Goal: Task Accomplishment & Management: Use online tool/utility

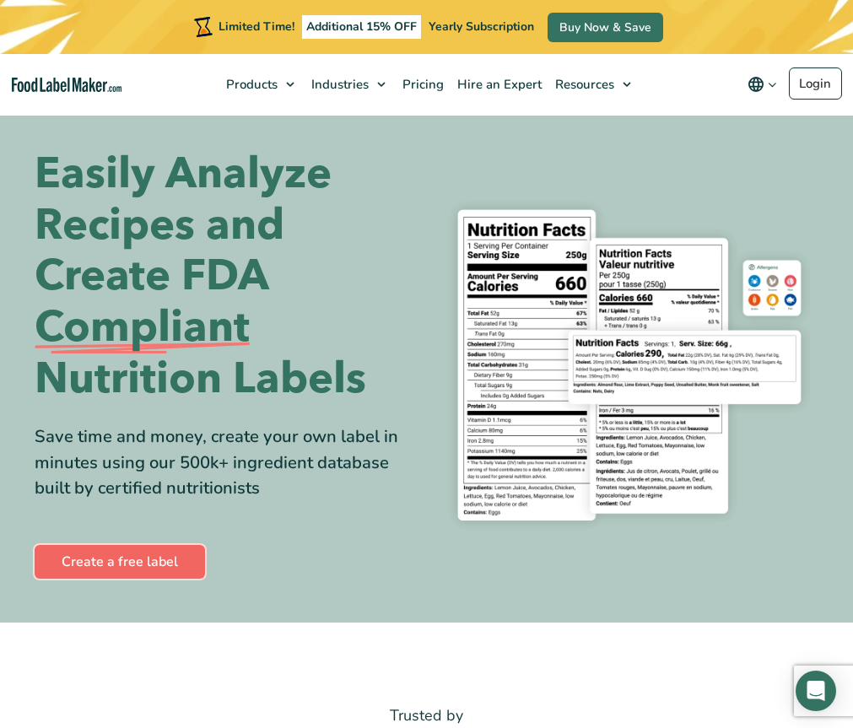
click at [110, 571] on link "Create a free label" at bounding box center [120, 562] width 170 height 34
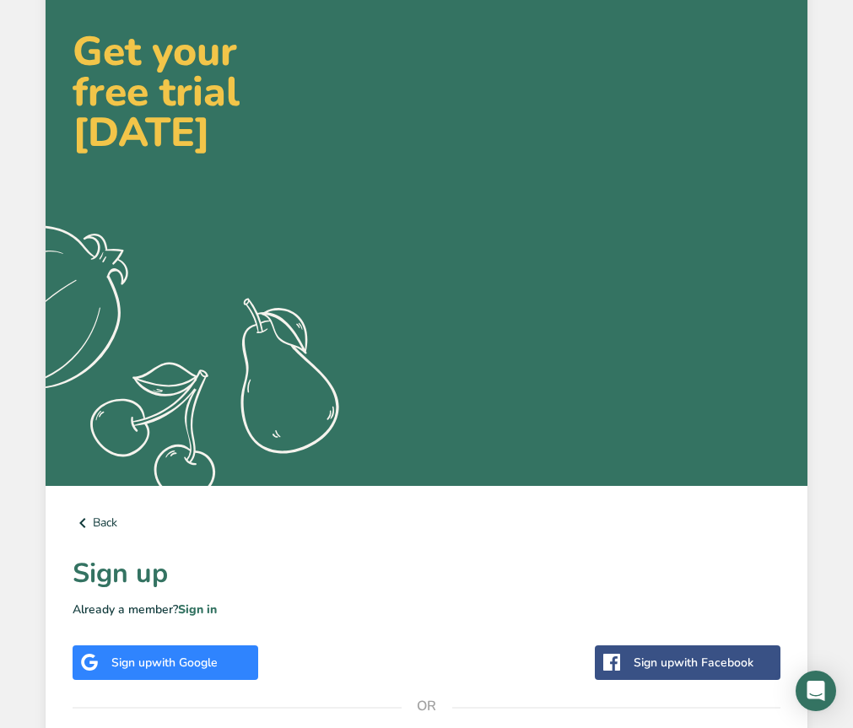
scroll to position [52, 0]
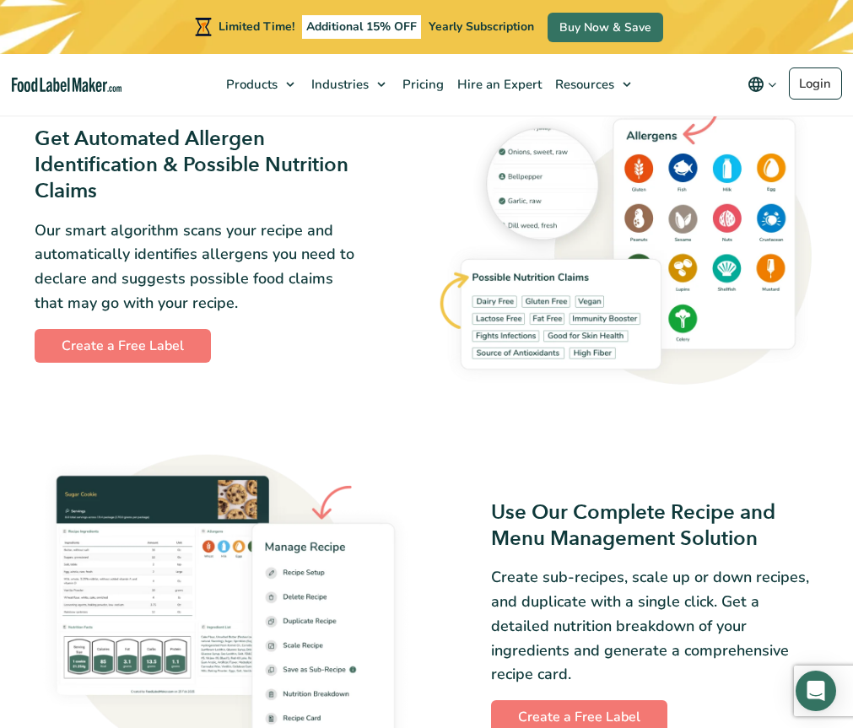
scroll to position [1602, 0]
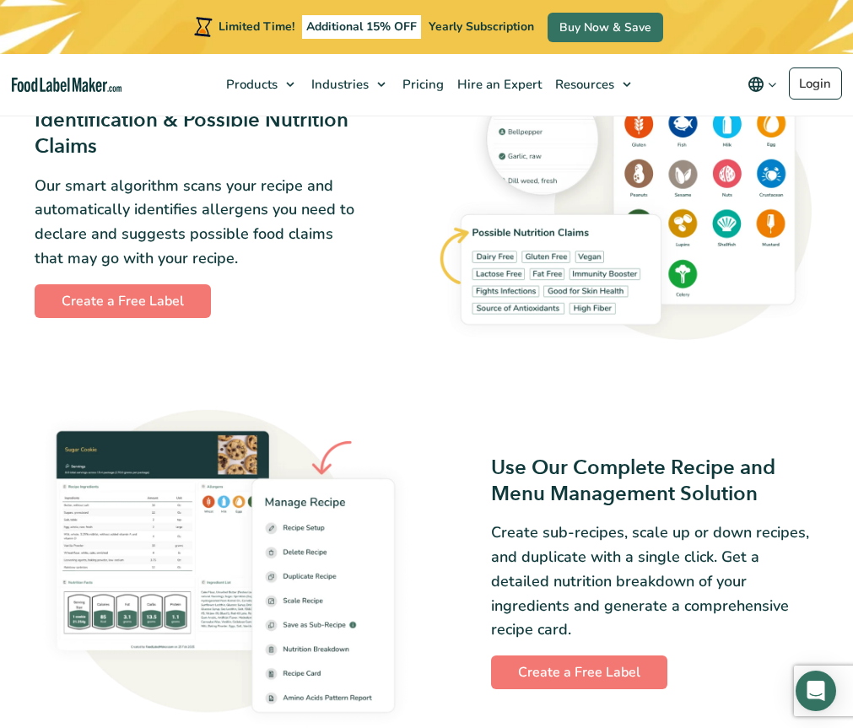
click at [99, 288] on div "Get Automated Allergen Identification & Possible Nutrition Claims Our smart alg…" at bounding box center [226, 199] width 382 height 237
click at [150, 311] on link "Create a Free Label" at bounding box center [123, 301] width 176 height 34
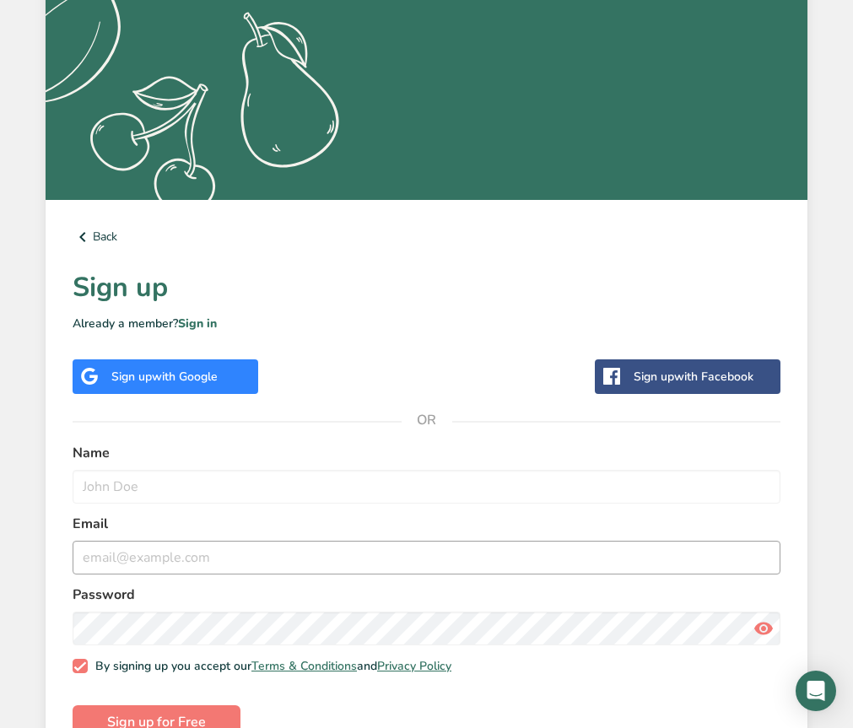
scroll to position [390, 0]
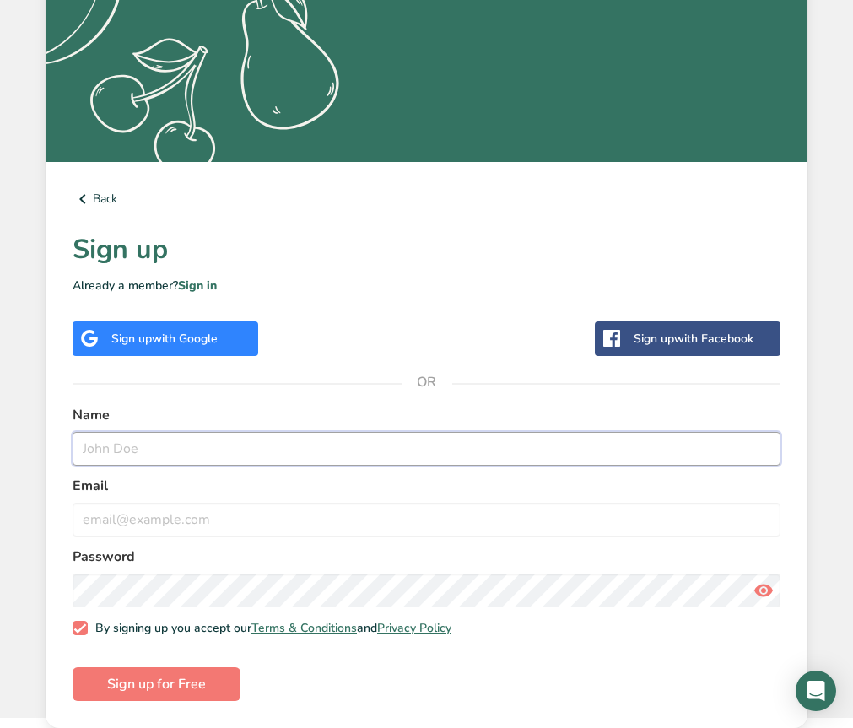
click at [169, 451] on input "text" at bounding box center [426, 449] width 707 height 34
type input "Chris Witherspooon"
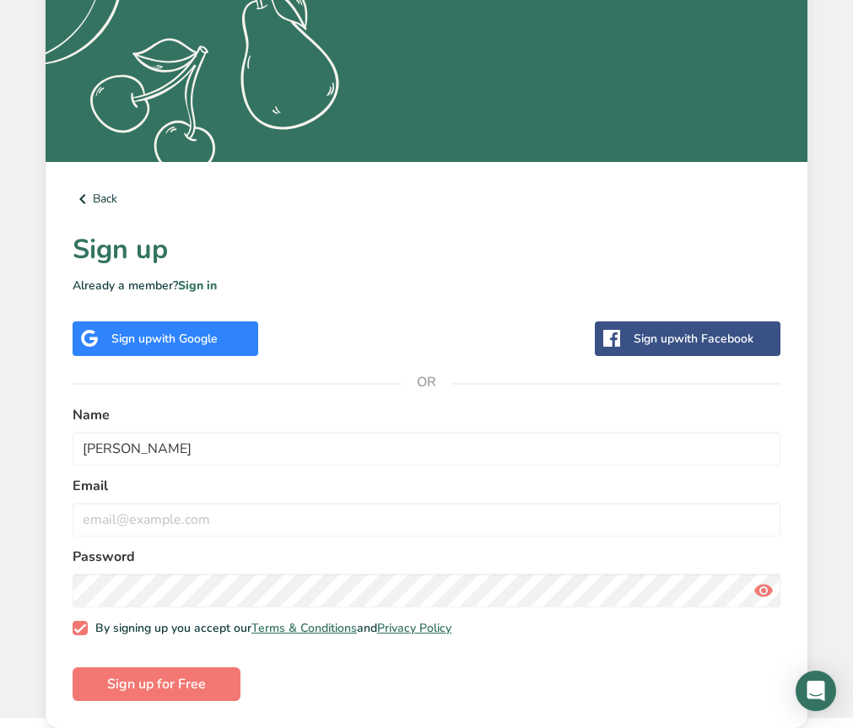
click at [165, 537] on form "Name Chris Witherspooon Email Password By signing up you accept our Terms & Con…" at bounding box center [426, 553] width 707 height 297
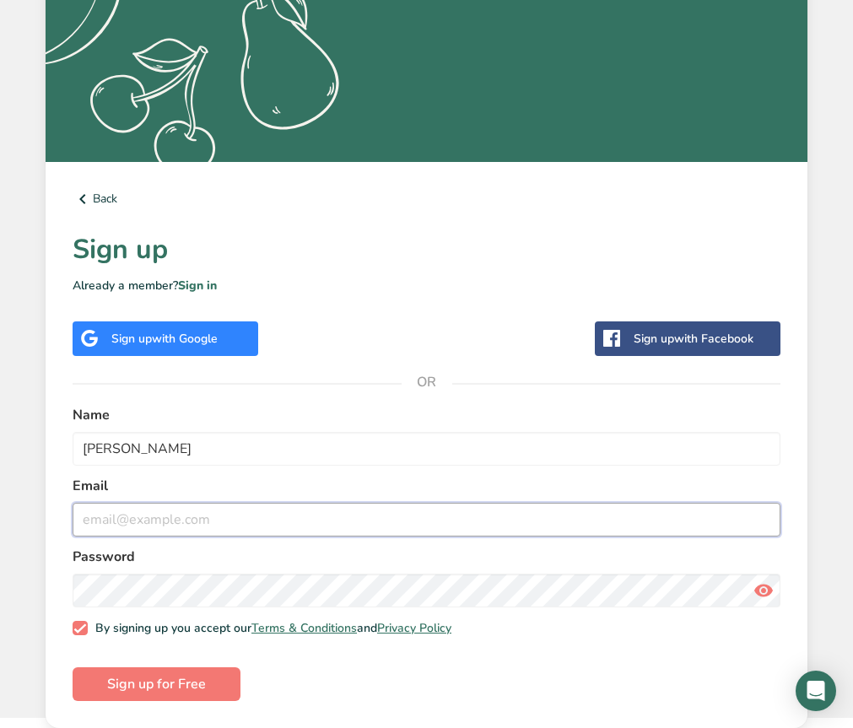
click at [163, 526] on input "email" at bounding box center [426, 520] width 707 height 34
type input "czimmermann5@yahoo.com"
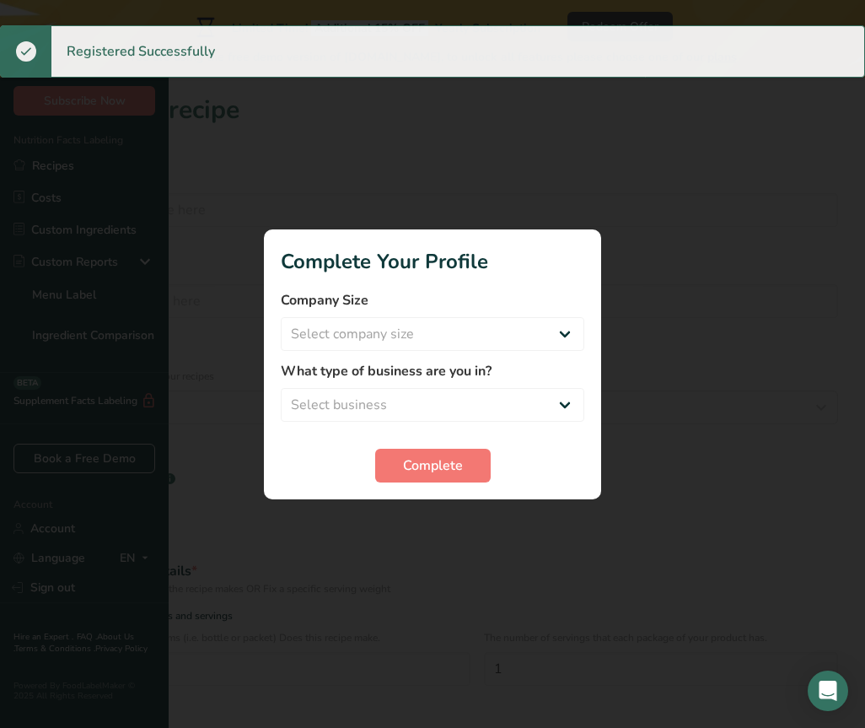
click at [478, 309] on label "Company Size" at bounding box center [433, 300] width 304 height 20
click at [471, 322] on select "Select company size Fewer than 10 Employees 10 to 50 Employees 51 to 500 Employ…" at bounding box center [433, 334] width 304 height 34
click at [409, 344] on select "Select company size Fewer than 10 Employees 10 to 50 Employees 51 to 500 Employ…" at bounding box center [433, 334] width 304 height 34
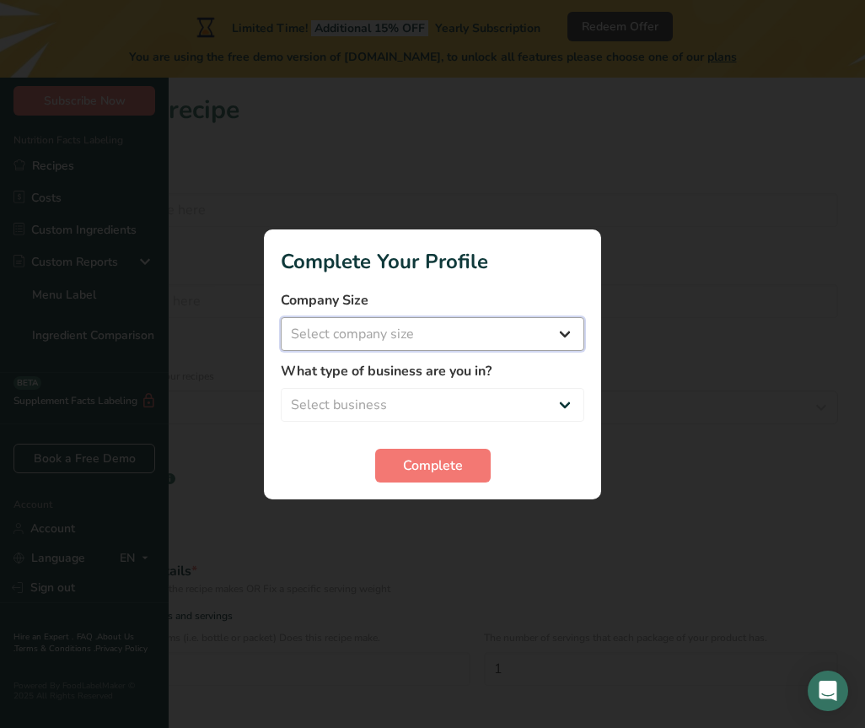
click at [392, 334] on select "Select company size Fewer than 10 Employees 10 to 50 Employees 51 to 500 Employ…" at bounding box center [433, 334] width 304 height 34
select select "1"
click at [281, 317] on select "Select company size Fewer than 10 Employees 10 to 50 Employees 51 to 500 Employ…" at bounding box center [433, 334] width 304 height 34
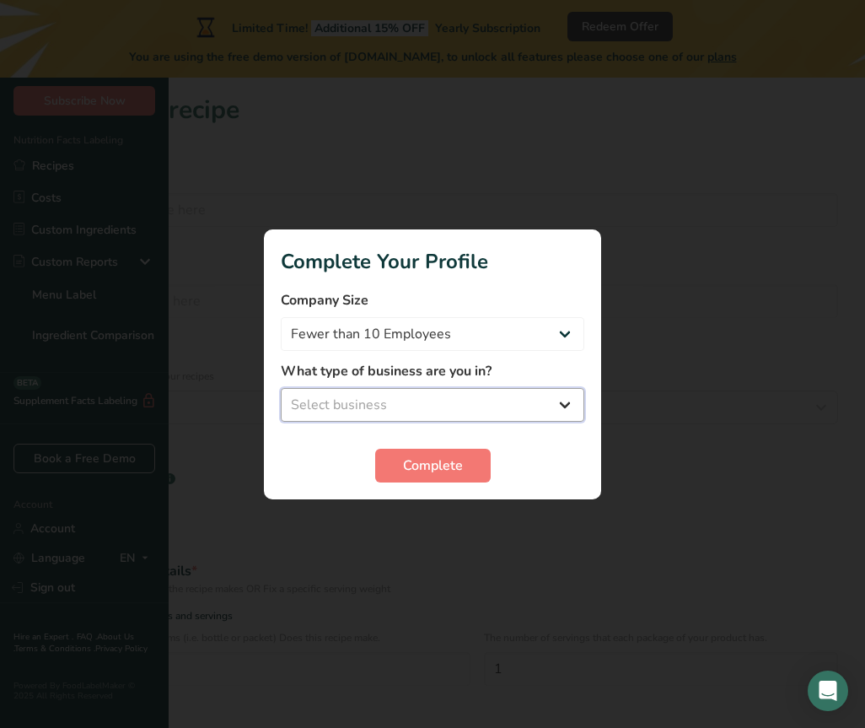
click at [379, 398] on select "Select business Packaged Food Manufacturer Restaurant & Cafe Bakery Meal Plans …" at bounding box center [433, 405] width 304 height 34
select select "1"
click at [281, 388] on select "Select business Packaged Food Manufacturer Restaurant & Cafe Bakery Meal Plans …" at bounding box center [433, 405] width 304 height 34
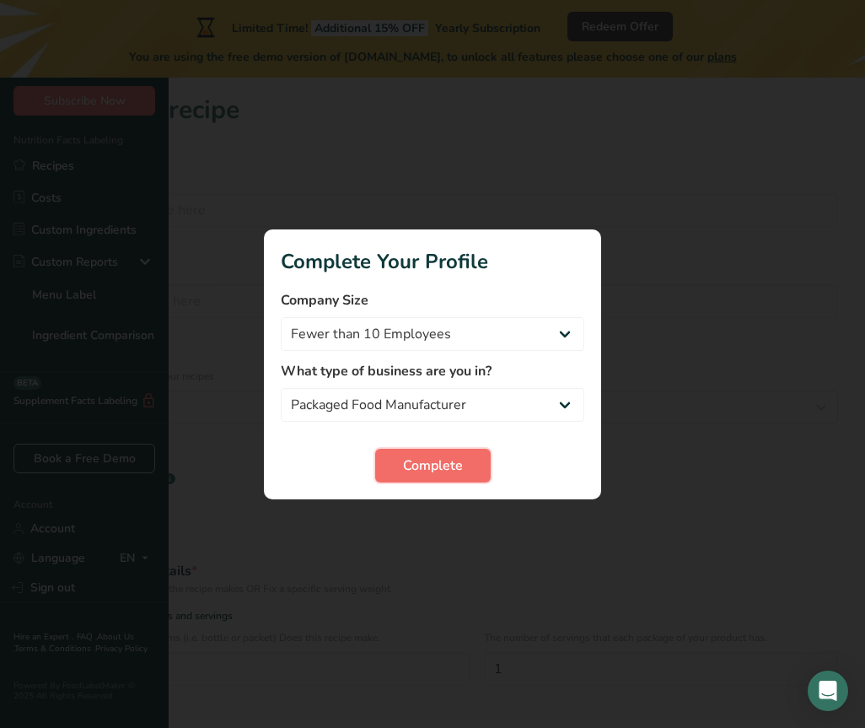
click at [425, 477] on button "Complete" at bounding box center [433, 466] width 116 height 34
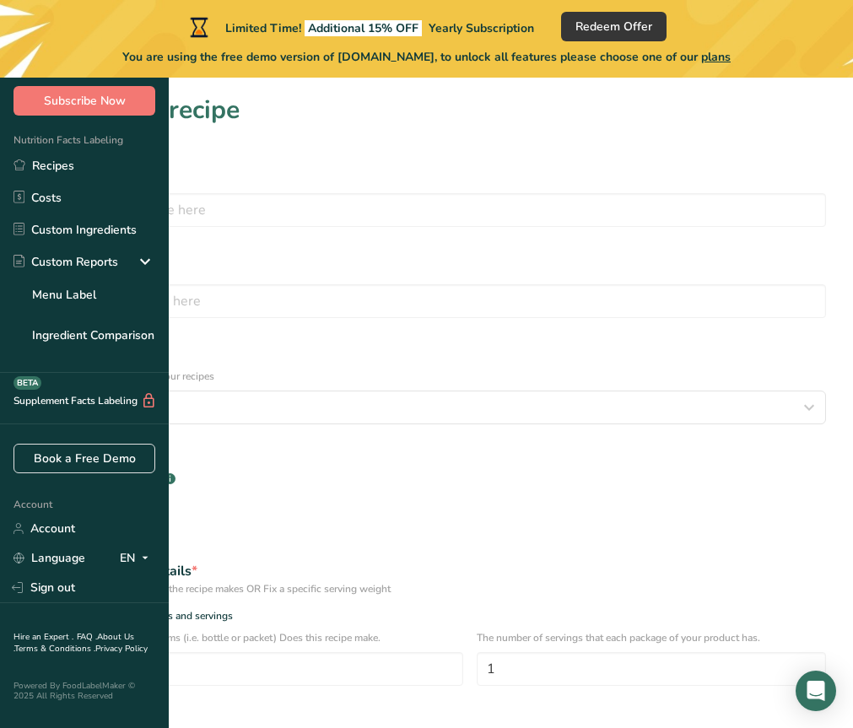
click at [476, 153] on section "Set up your recipe Recipe name * Recipe code .a-a{fill:#347362;}.b-a{fill:#fff;…" at bounding box center [426, 517] width 853 height 879
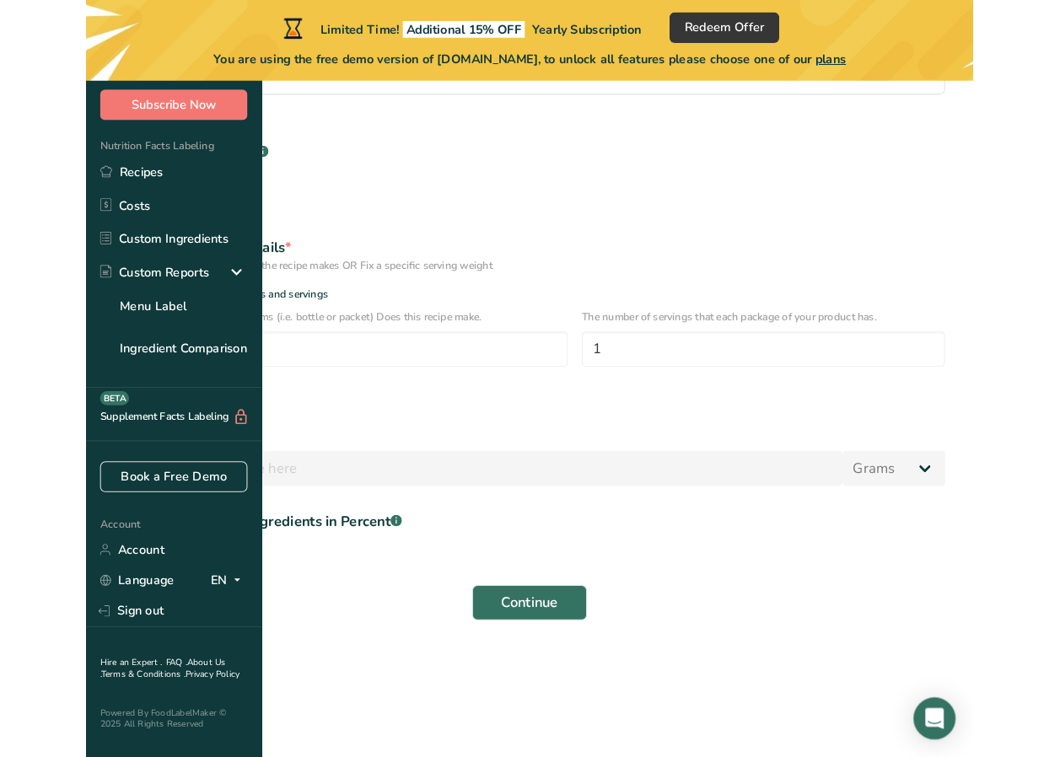
scroll to position [62, 0]
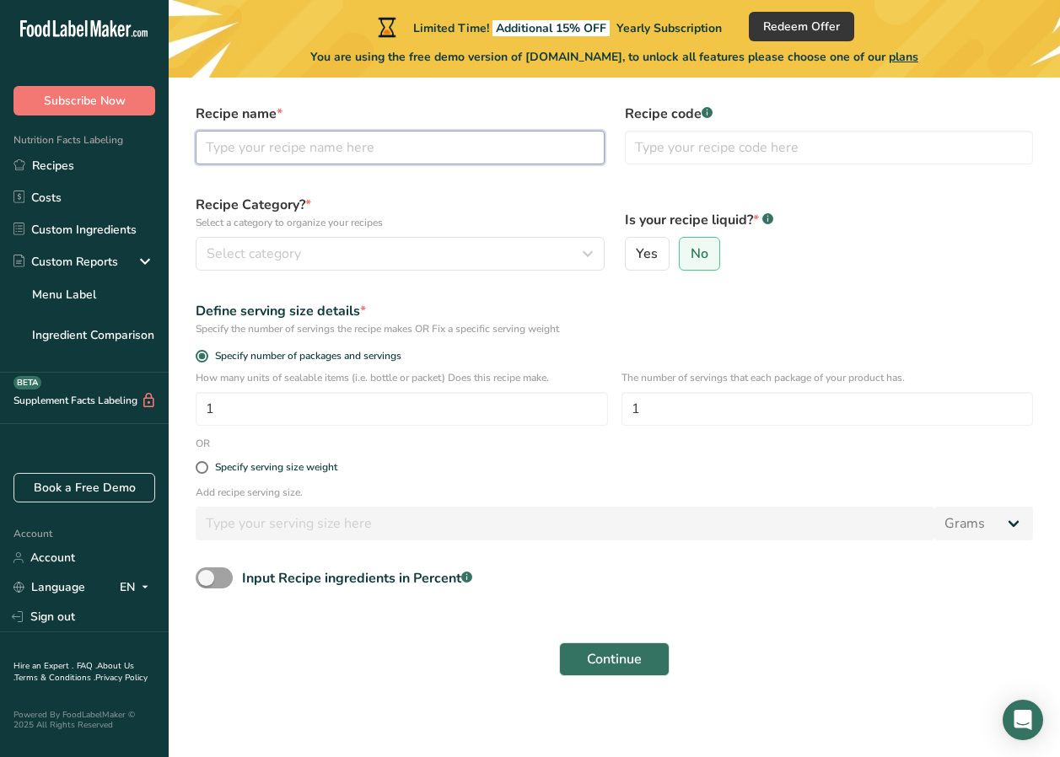
click at [433, 157] on input "text" at bounding box center [400, 148] width 409 height 34
type input "Family Recipe"
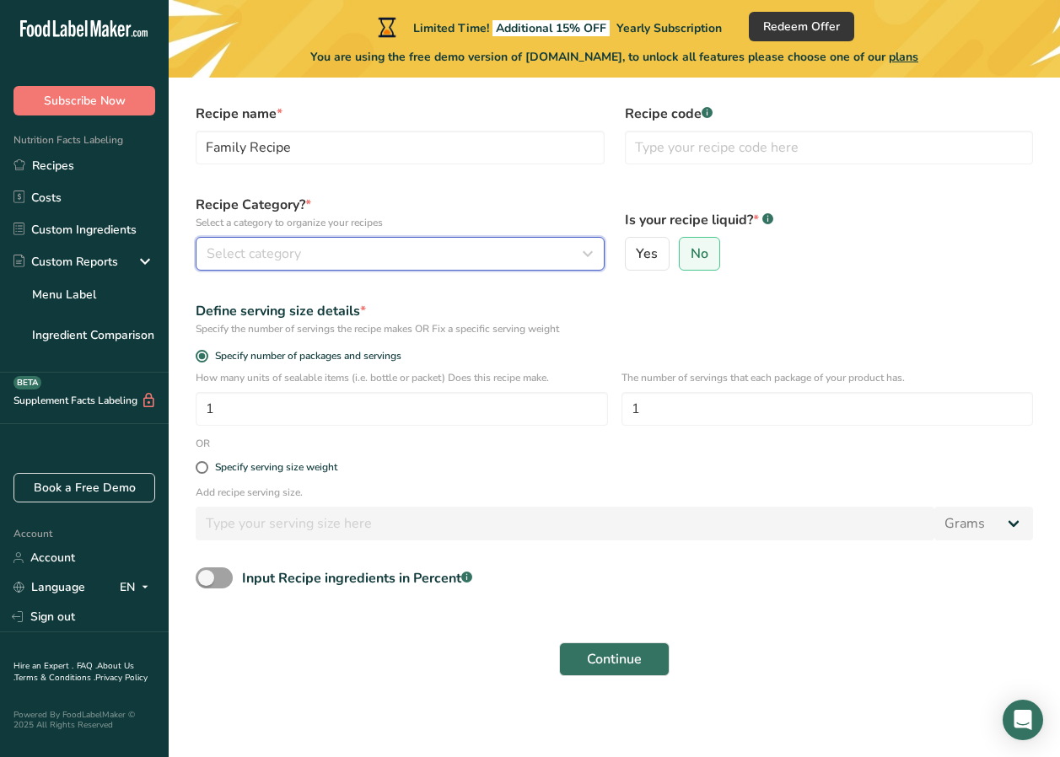
click at [285, 259] on span "Select category" at bounding box center [254, 254] width 94 height 20
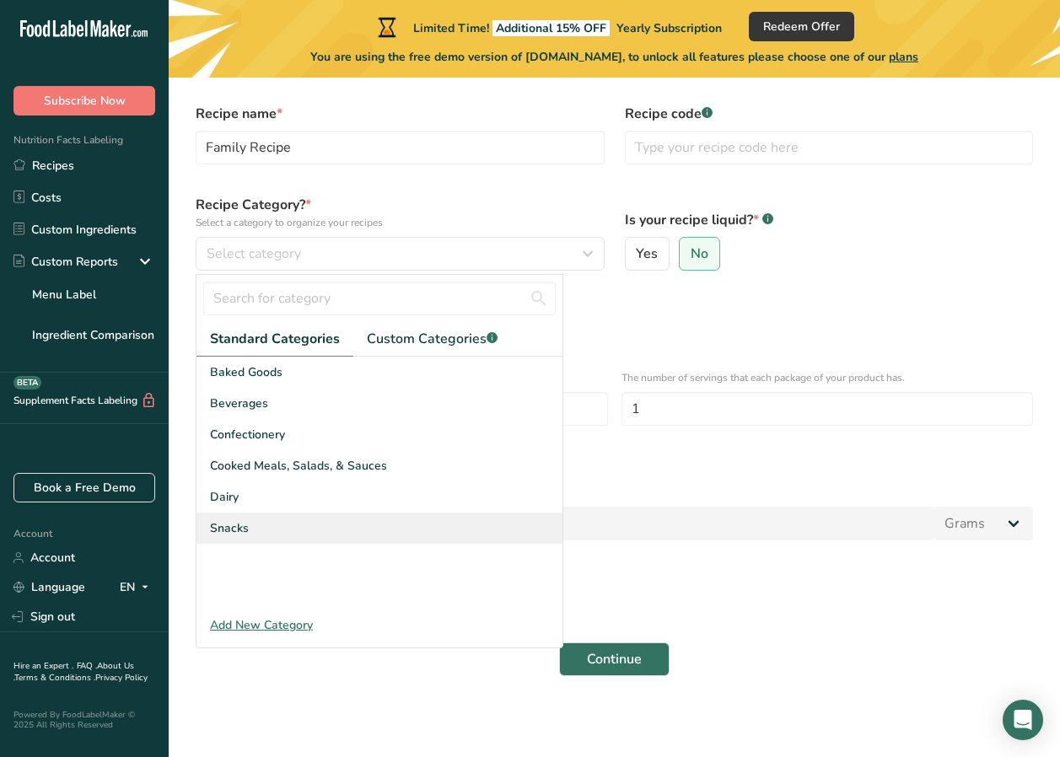
click at [347, 536] on div "Snacks" at bounding box center [379, 528] width 366 height 31
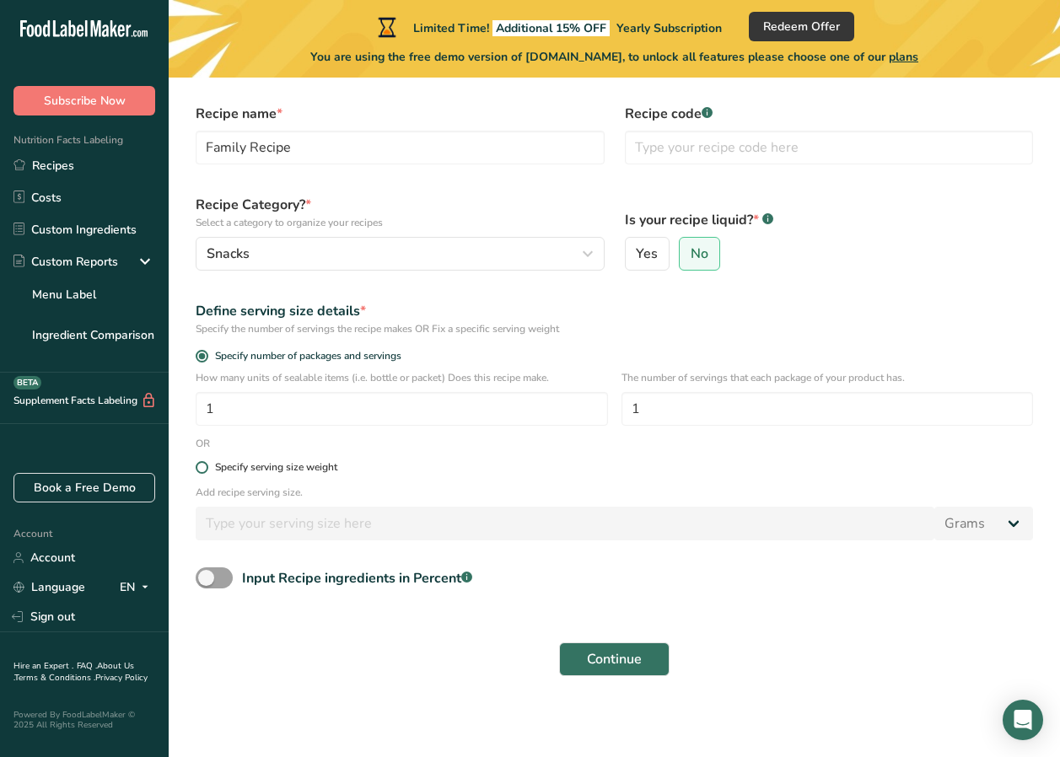
click at [204, 467] on span at bounding box center [202, 467] width 13 height 13
click at [204, 467] on input "Specify serving size weight" at bounding box center [201, 467] width 11 height 11
radio input "true"
radio input "false"
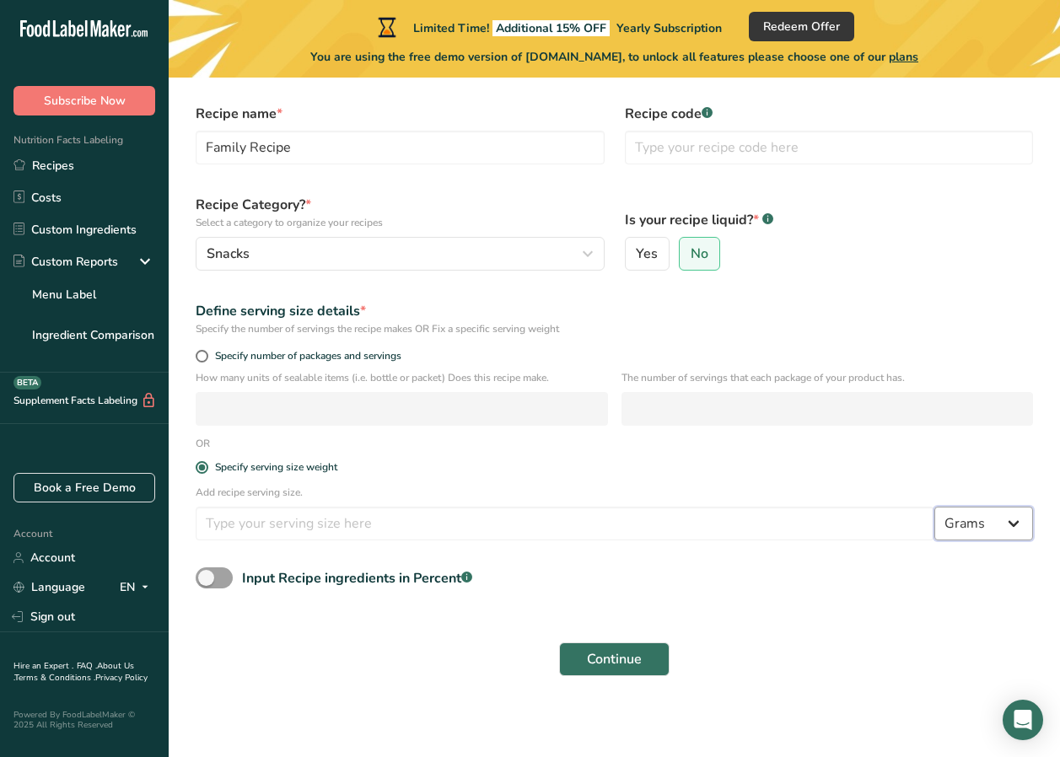
click at [852, 530] on select "Grams kg mg mcg lb oz l mL fl oz tbsp tsp cup qt gallon" at bounding box center [983, 524] width 99 height 34
click at [852, 507] on select "Grams kg mg mcg lb oz l mL fl oz tbsp tsp cup qt gallon" at bounding box center [983, 524] width 99 height 34
click at [348, 525] on input "number" at bounding box center [565, 524] width 739 height 34
type input "65"
click at [602, 659] on span "Continue" at bounding box center [614, 659] width 55 height 20
